Goal: Information Seeking & Learning: Learn about a topic

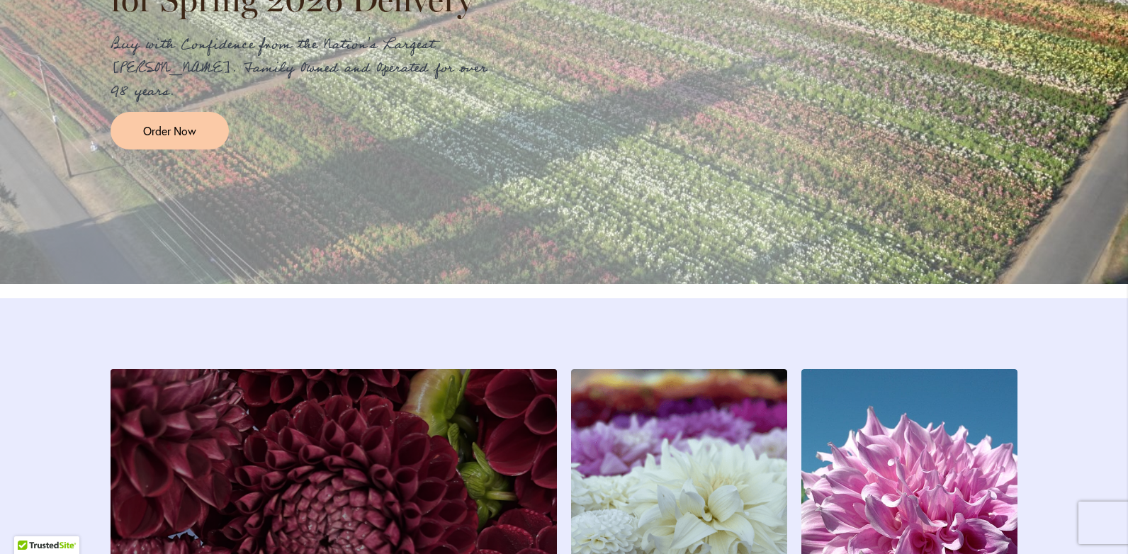
scroll to position [1799, 0]
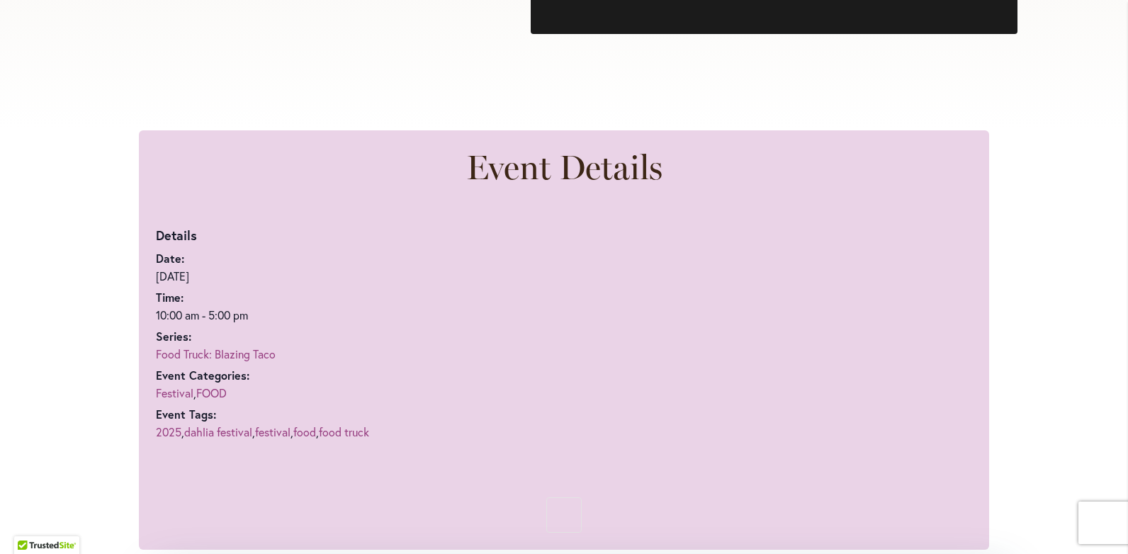
scroll to position [709, 0]
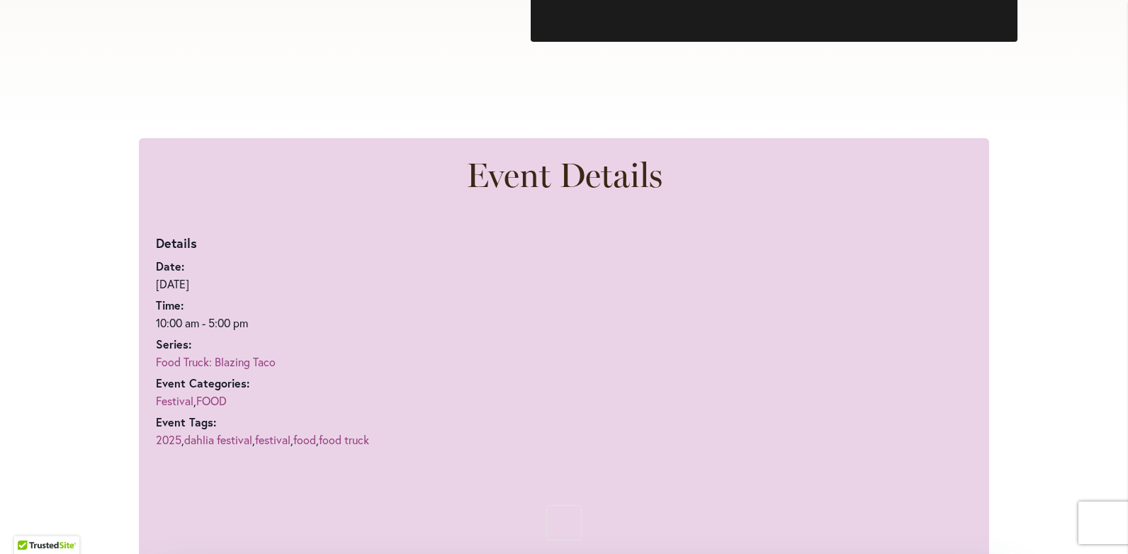
click at [245, 362] on link "Food Truck: Blazing Taco" at bounding box center [216, 361] width 120 height 15
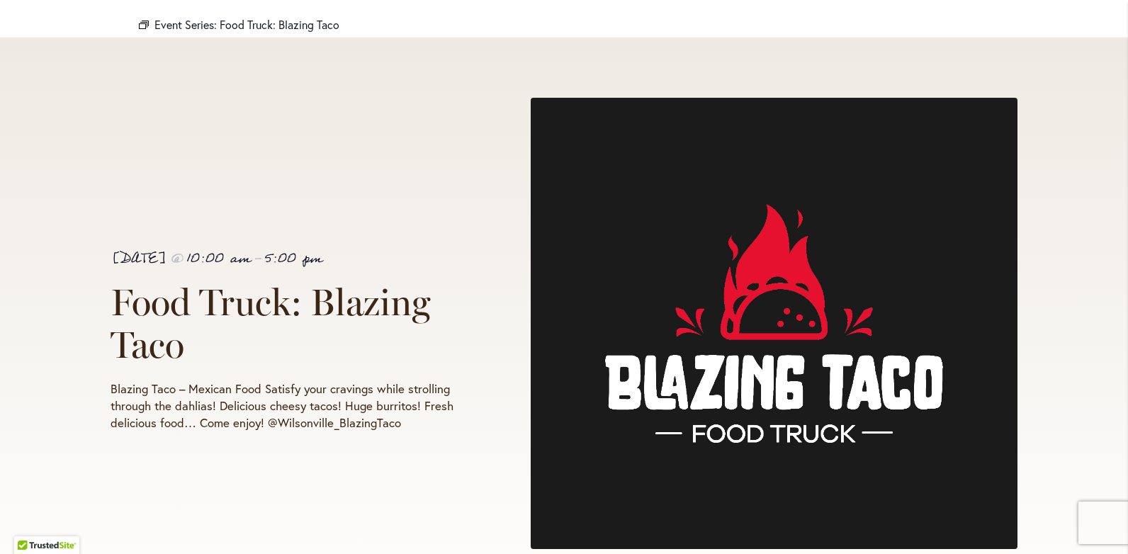
scroll to position [0, 0]
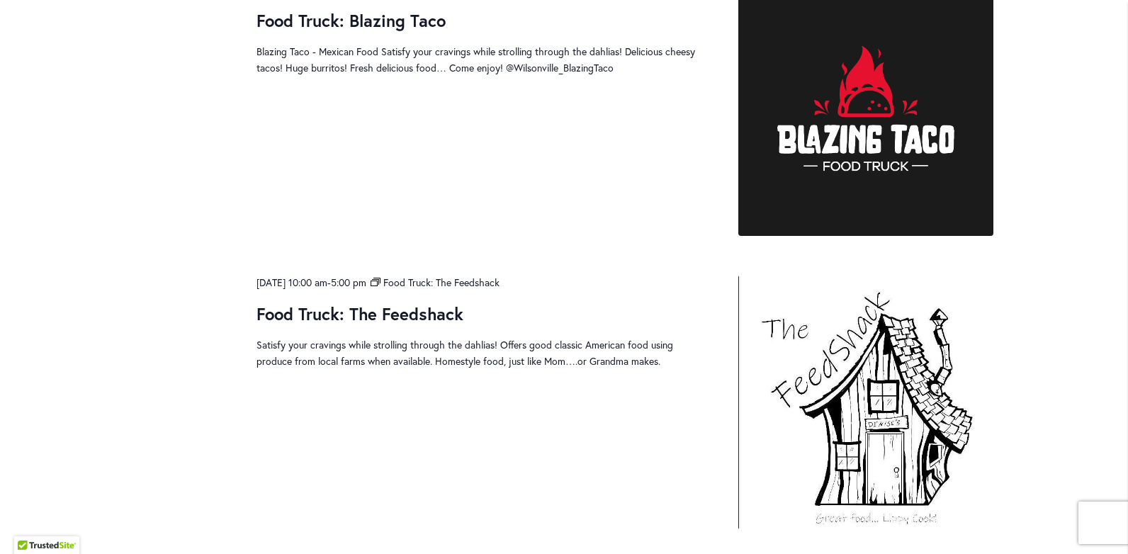
scroll to position [1488, 0]
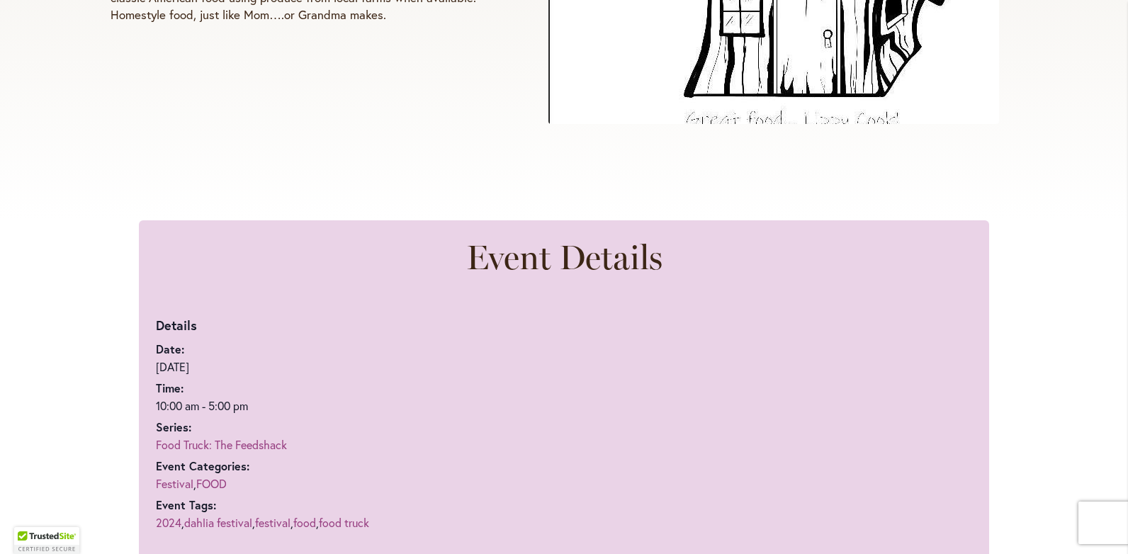
scroll to position [638, 0]
